Goal: Complete application form

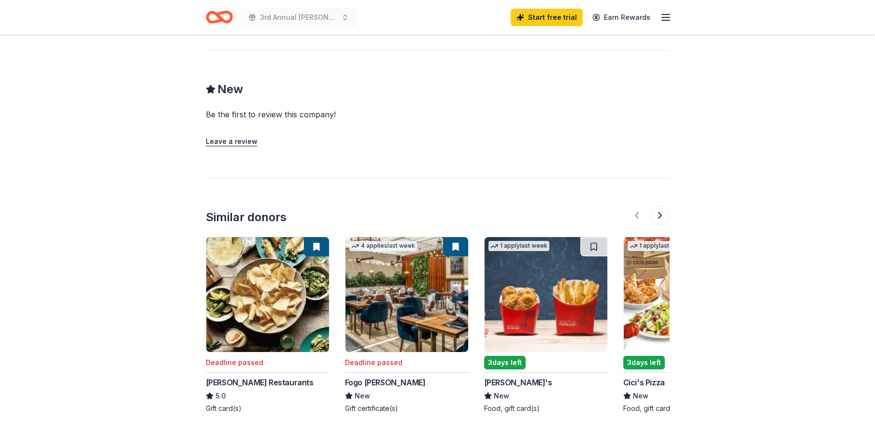
scroll to position [270, 0]
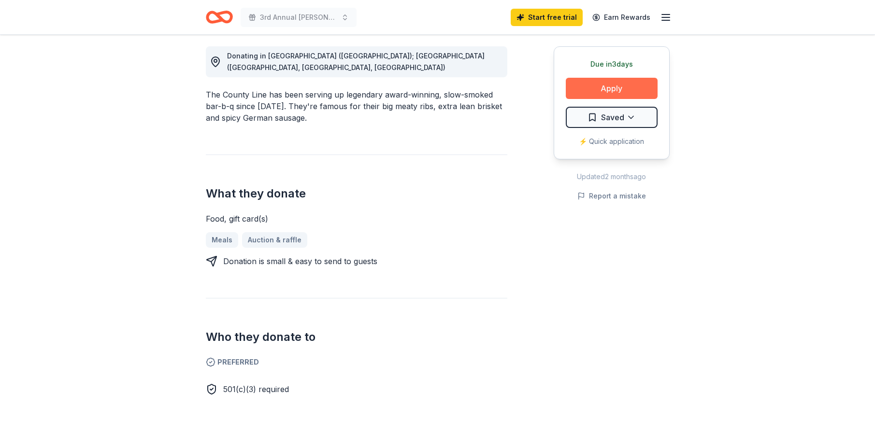
click at [601, 89] on button "Apply" at bounding box center [612, 88] width 92 height 21
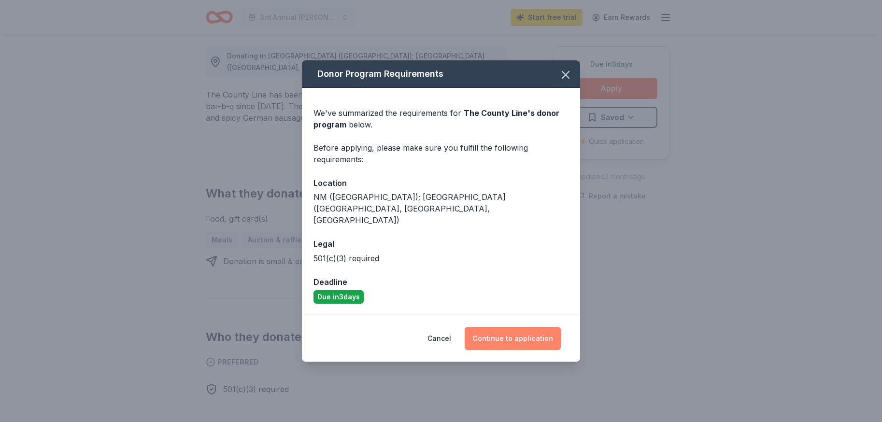
click at [505, 328] on button "Continue to application" at bounding box center [513, 338] width 96 height 23
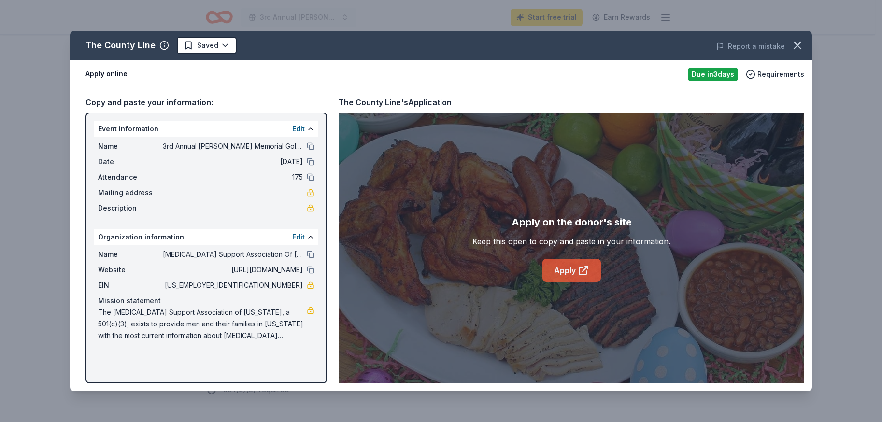
click at [564, 279] on link "Apply" at bounding box center [571, 270] width 58 height 23
click at [846, 135] on div "The County Line Saved Report a mistake Apply online Due in 3 days Requirements …" at bounding box center [441, 211] width 882 height 422
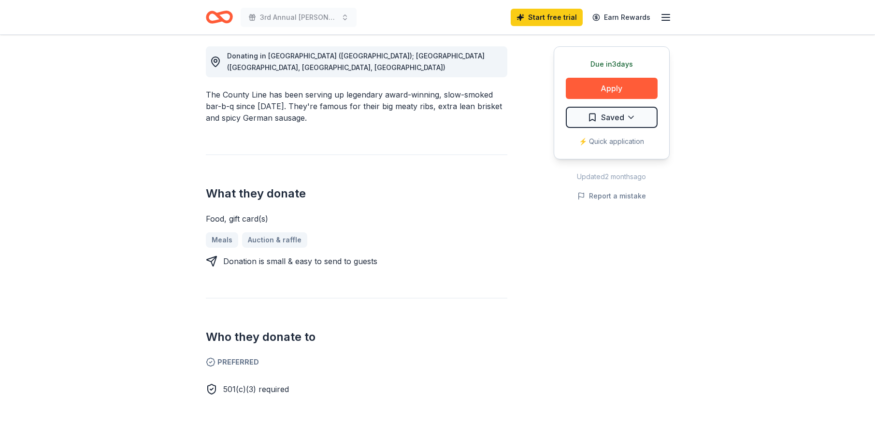
scroll to position [0, 0]
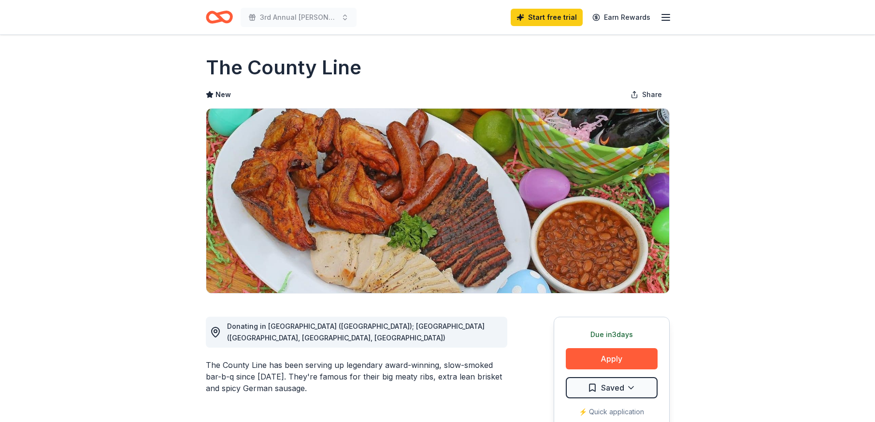
click at [223, 15] on icon "Home" at bounding box center [219, 17] width 27 height 23
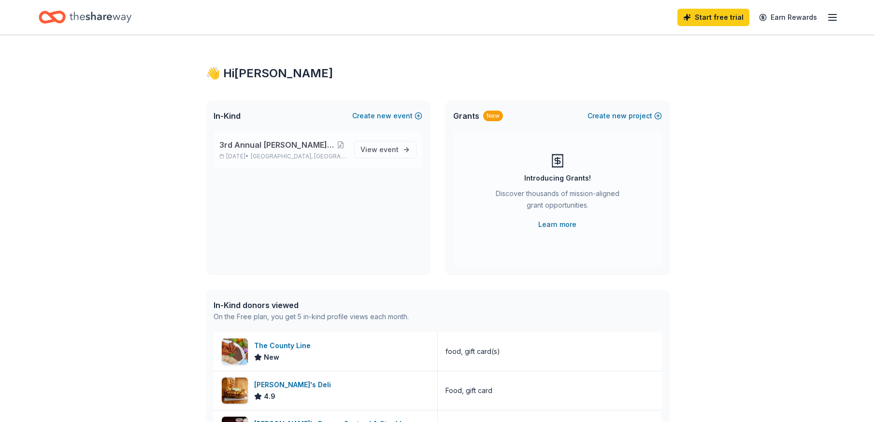
click at [241, 146] on span "3rd Annual [PERSON_NAME] Memorial Golf Tournament" at bounding box center [277, 145] width 116 height 12
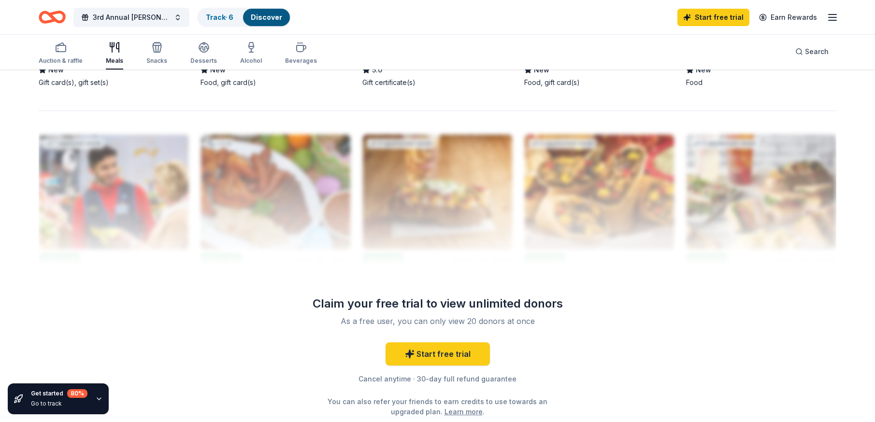
scroll to position [564, 0]
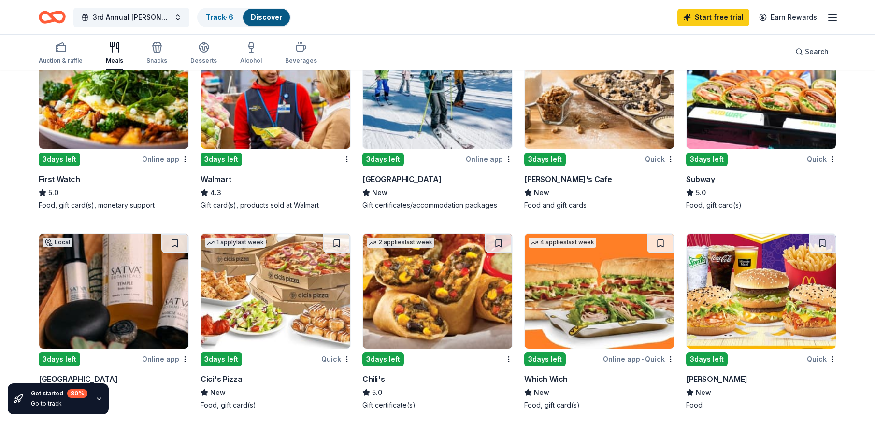
click at [535, 379] on div "Which Wich" at bounding box center [545, 379] width 43 height 12
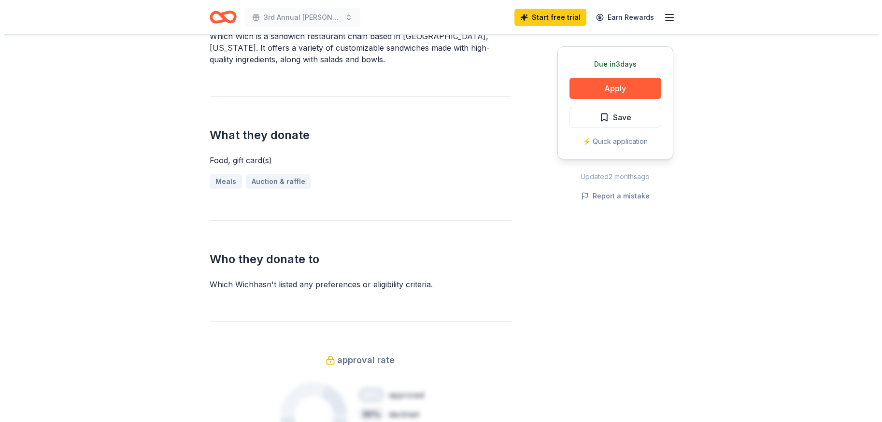
scroll to position [167, 0]
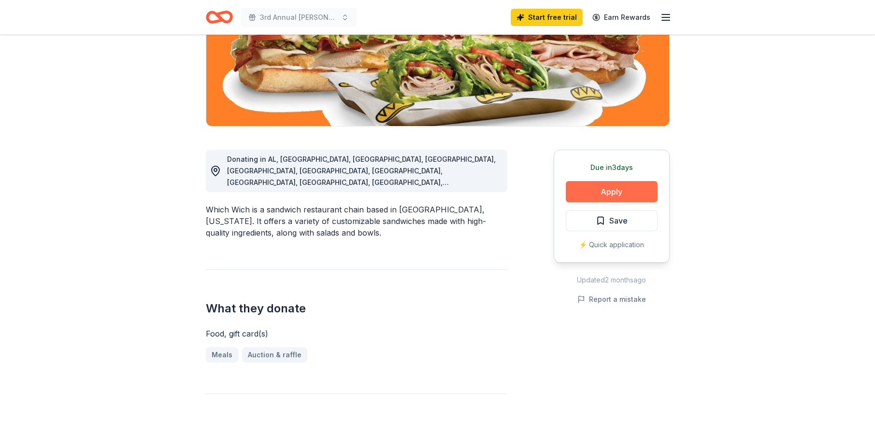
click at [630, 189] on button "Apply" at bounding box center [612, 191] width 92 height 21
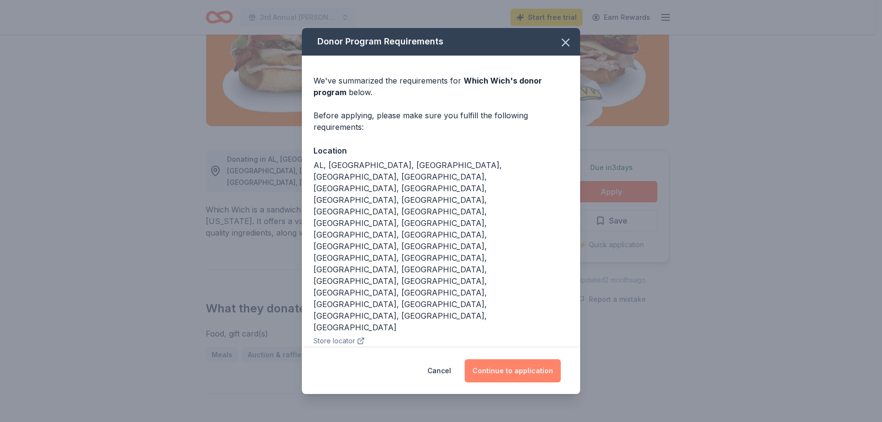
click at [498, 359] on button "Continue to application" at bounding box center [513, 370] width 96 height 23
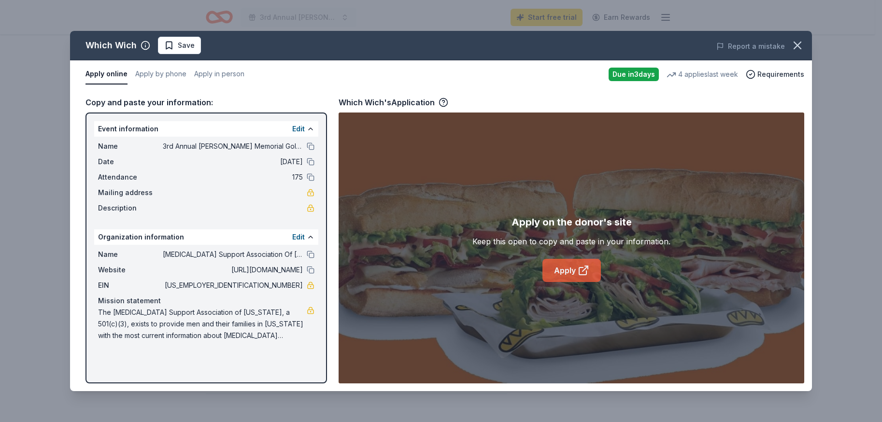
click at [565, 269] on link "Apply" at bounding box center [571, 270] width 58 height 23
